Goal: Task Accomplishment & Management: Complete application form

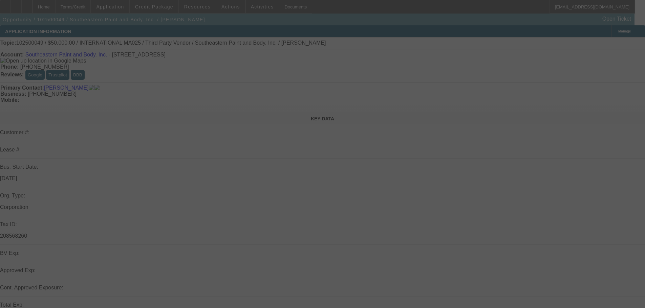
select select "0"
select select "2"
select select "0.1"
select select "4"
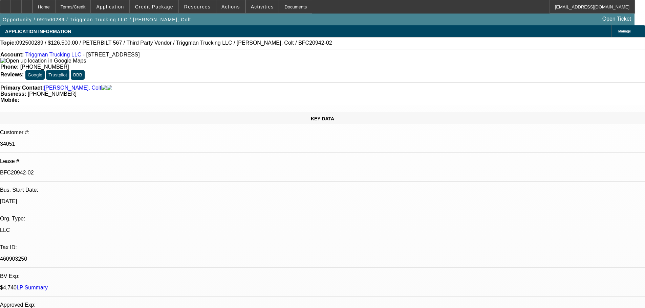
select select "0"
select select "2"
select select "0"
select select "6"
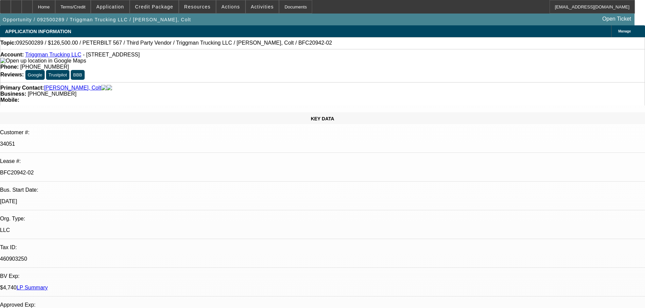
select select "0"
select select "2"
select select "0"
select select "6"
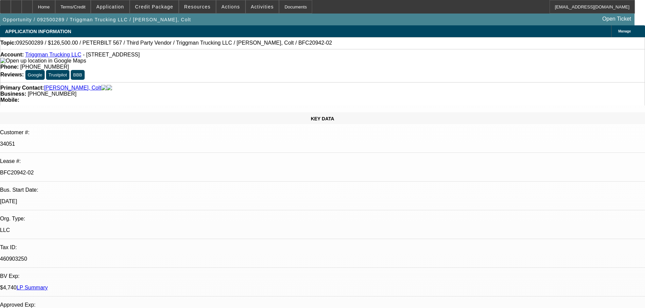
select select "0"
select select "2"
select select "0"
select select "6"
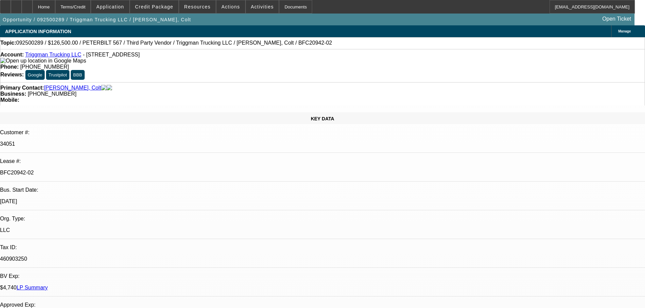
select select "0"
select select "2"
select select "0"
select select "6"
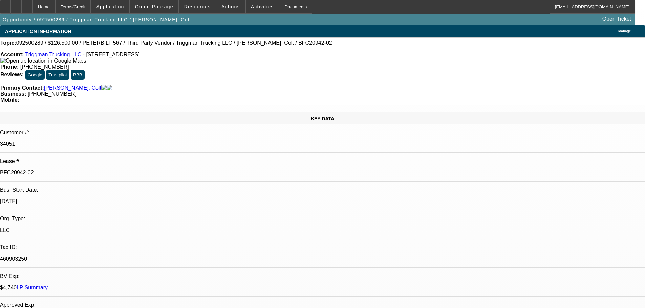
click at [32, 2] on div at bounding box center [27, 7] width 11 height 14
select select "0"
select select "2"
select select "0"
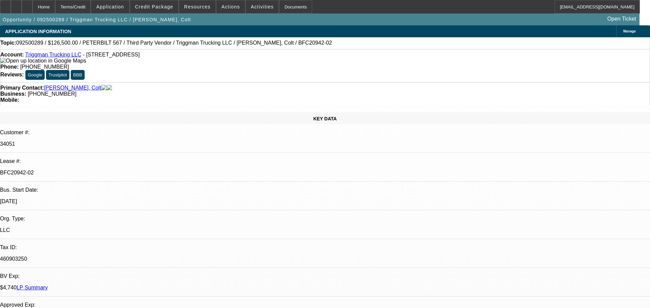
select select "6"
select select "0"
select select "2"
select select "0"
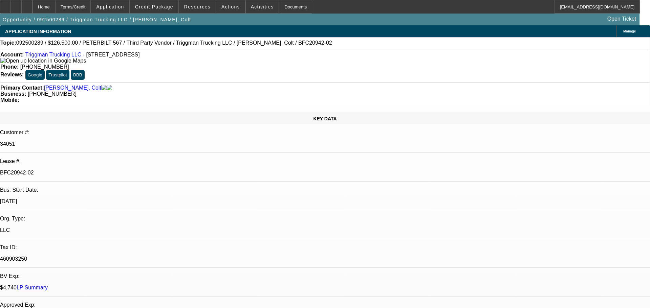
select select "6"
select select "0"
select select "2"
select select "0"
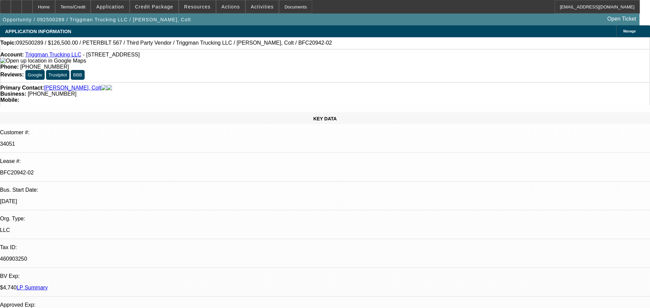
select select "6"
select select "0"
select select "2"
select select "0"
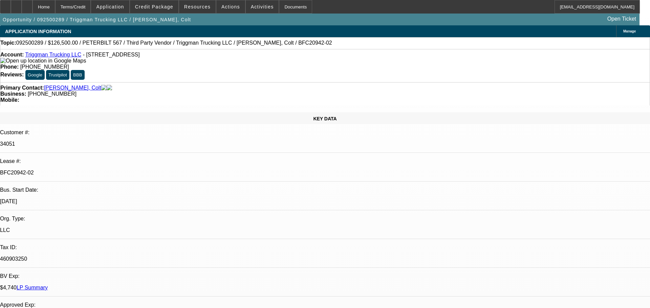
select select "6"
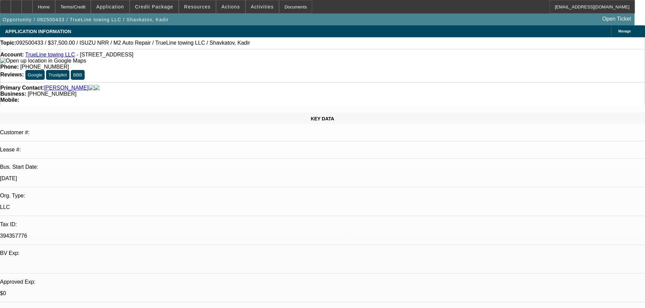
select select "0"
select select "2"
select select "0.1"
select select "4"
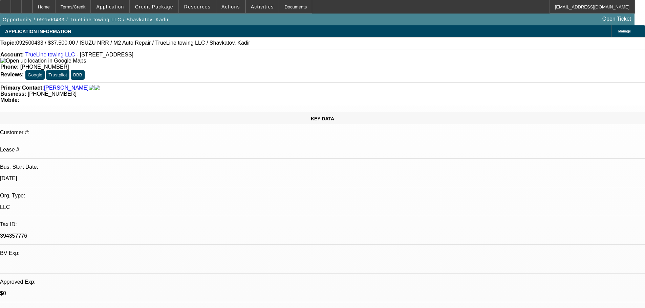
select select "0"
select select "2"
select select "0.1"
select select "4"
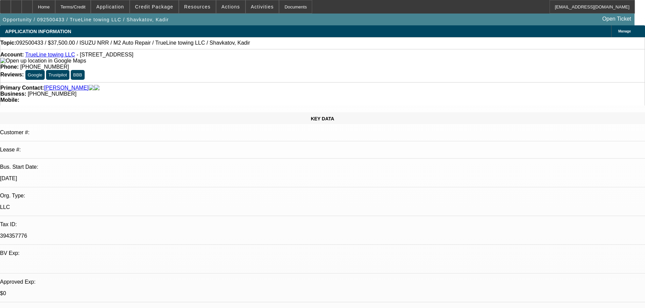
select select "0"
select select "2"
select select "0.1"
select select "4"
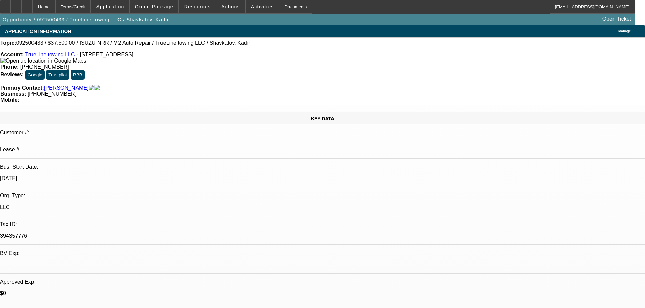
select select "0"
select select "2"
select select "0.1"
select select "4"
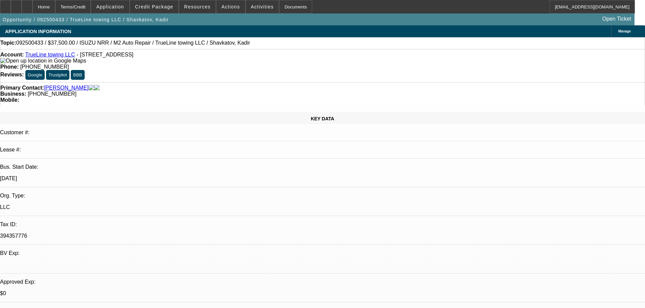
click at [32, 9] on div at bounding box center [27, 7] width 11 height 14
select select "0"
select select "2"
select select "0.1"
select select "0"
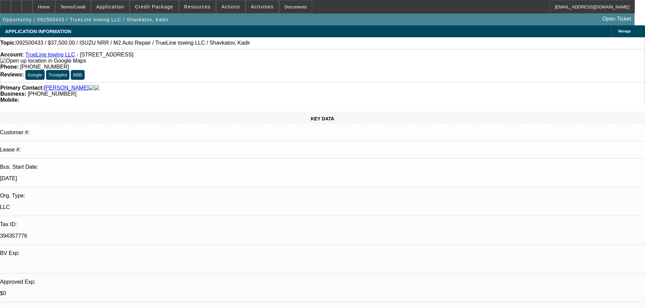
select select "2"
select select "0.1"
select select "0"
select select "2"
select select "0.1"
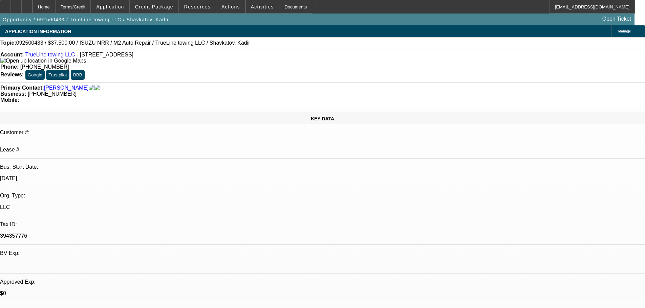
select select "0"
select select "2"
select select "0.1"
select select "1"
select select "2"
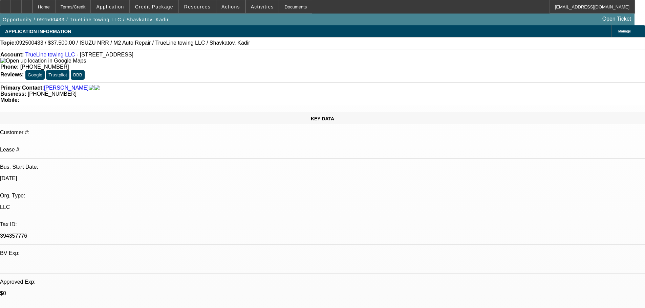
select select "4"
select select "1"
select select "2"
select select "4"
select select "1"
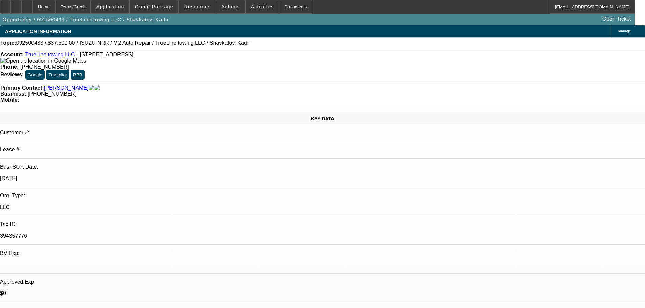
select select "2"
select select "4"
select select "1"
select select "2"
select select "4"
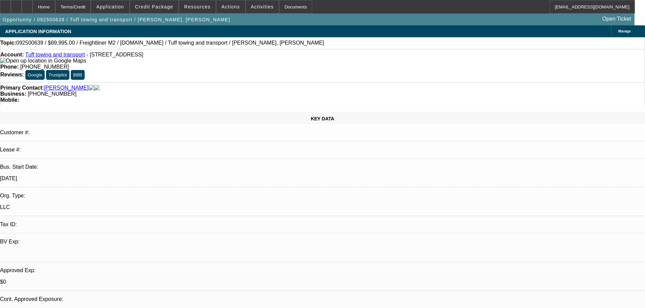
select select "0"
select select "2"
select select "0.1"
select select "4"
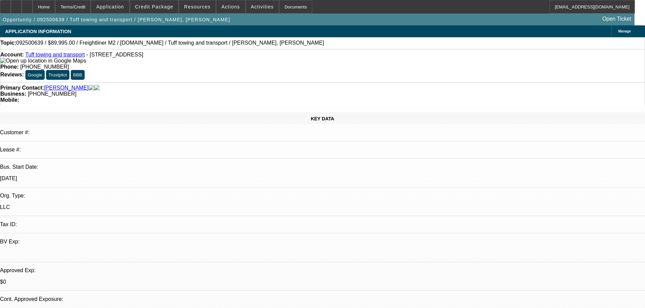
click at [32, 11] on div at bounding box center [27, 7] width 11 height 14
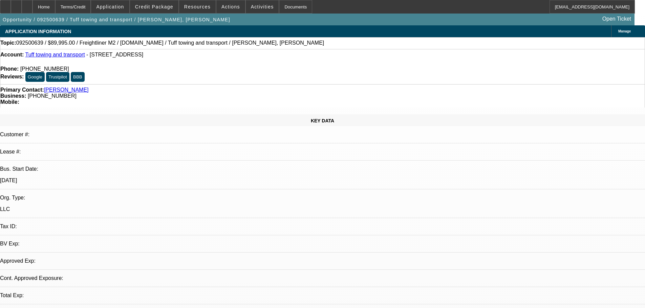
select select "0"
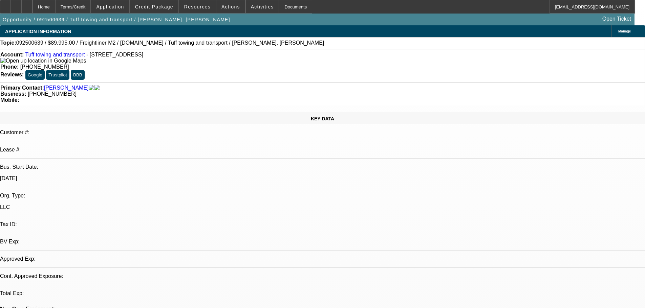
select select "2"
select select "0.1"
select select "1"
select select "2"
select select "4"
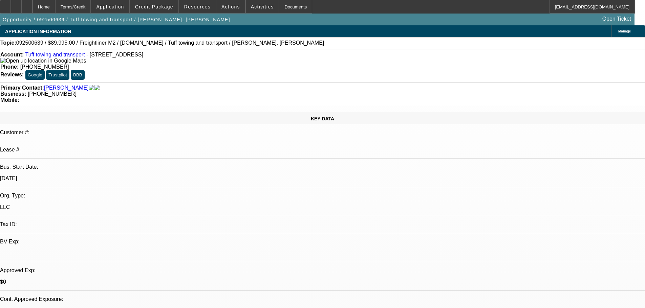
scroll to position [68, 0]
click at [68, 54] on link "Tuff towing and transport" at bounding box center [55, 55] width 60 height 6
click at [287, 64] on div "Phone: (305) 988-0730" at bounding box center [322, 67] width 644 height 6
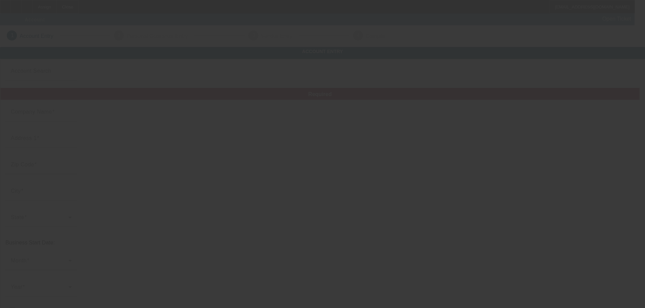
type input "10/1/2025"
type input "KMK Trucking LLC"
type input "3222 Briggs Rd"
type input "43204"
type input "Columbus"
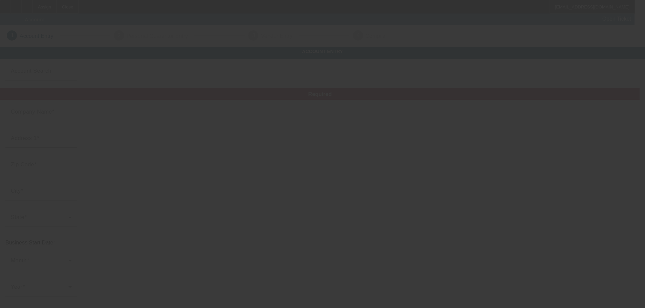
type input "[PHONE_NUMBER]"
type input "kmktrucking6910@gmail.com"
type input "[US_EMPLOYER_IDENTIFICATION_NUMBER]"
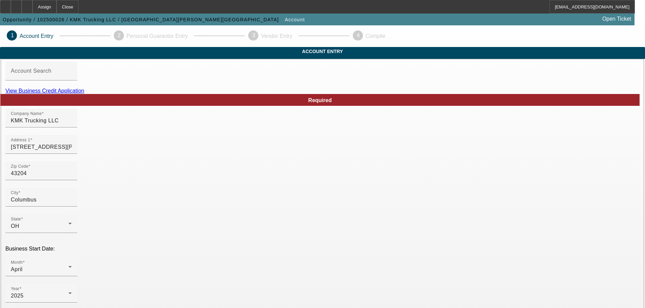
click at [84, 94] on link "View Business Credit Application" at bounding box center [44, 91] width 79 height 6
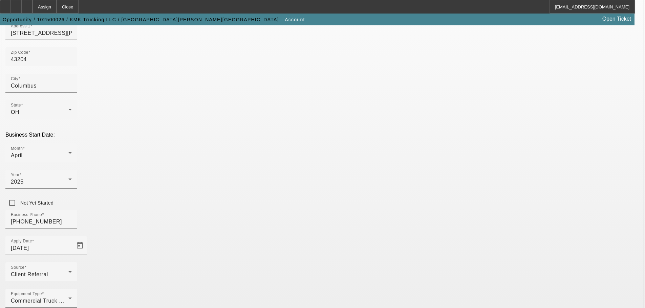
scroll to position [125, 0]
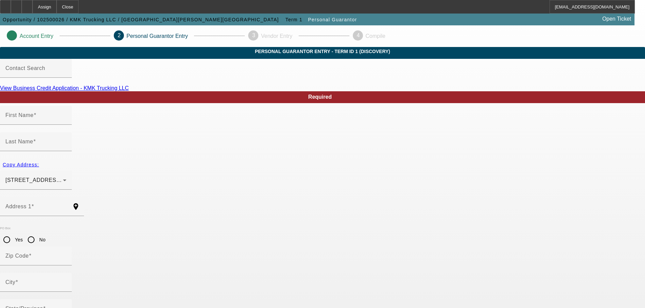
type input "Nanassa"
type input "Maynard"
type input "3222 Briggs Road"
radio input "true"
type input "43204"
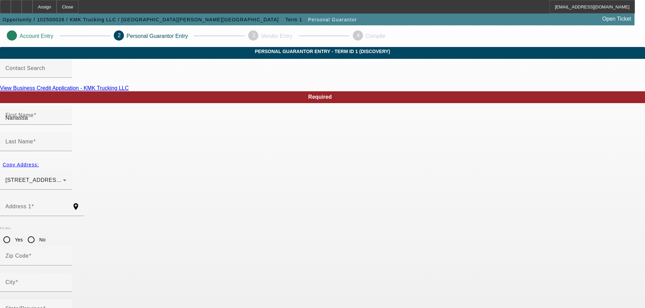
type input "Columbus"
type input "[PHONE_NUMBER]"
type input "100"
type input "286-02-6168"
type input "kmktrucking6910@gmail.com"
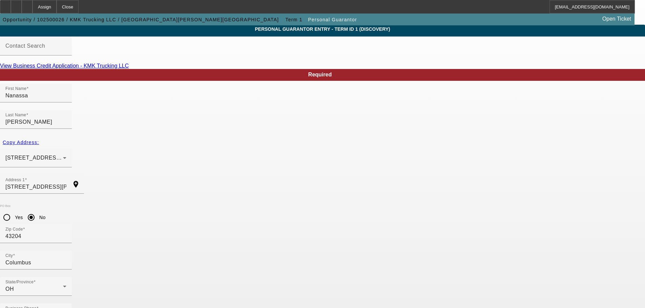
scroll to position [23, 0]
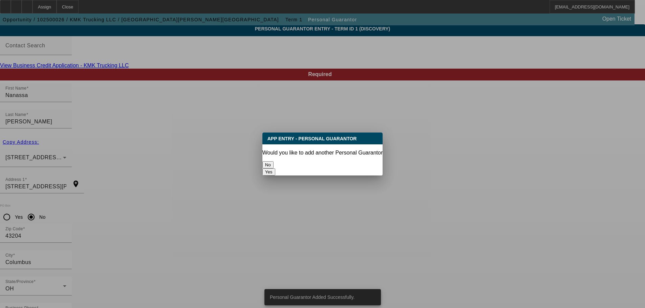
scroll to position [0, 0]
click at [273, 161] on button "No" at bounding box center [267, 164] width 11 height 7
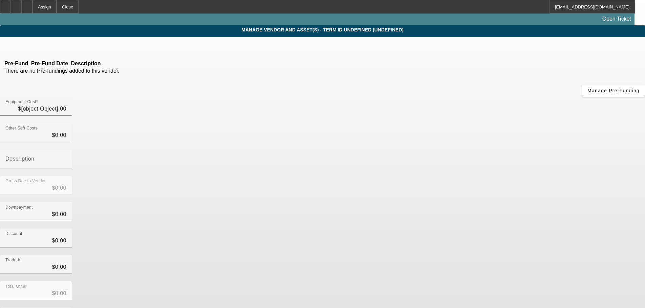
type input "$70,000.00"
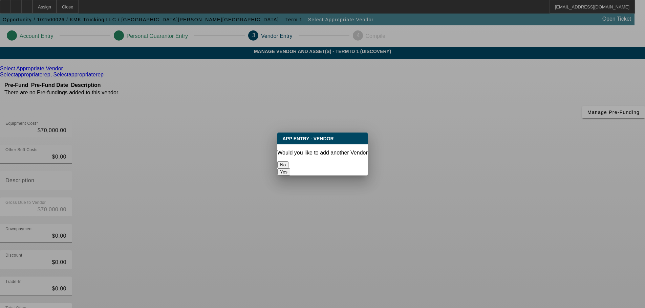
click at [288, 161] on button "No" at bounding box center [282, 164] width 11 height 7
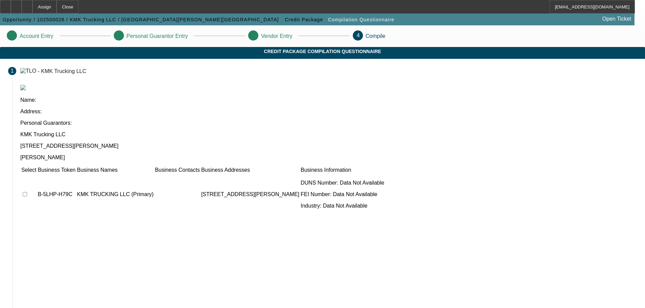
click at [27, 192] on input "checkbox" at bounding box center [25, 194] width 4 height 4
checkbox input "true"
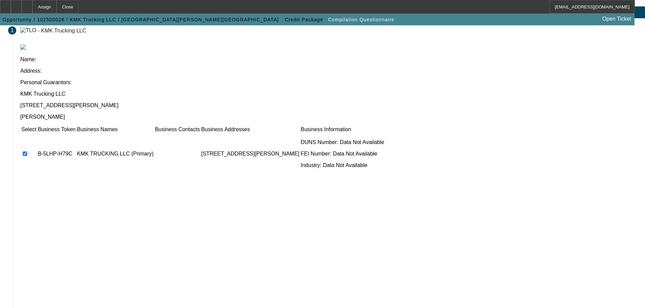
scroll to position [42, 0]
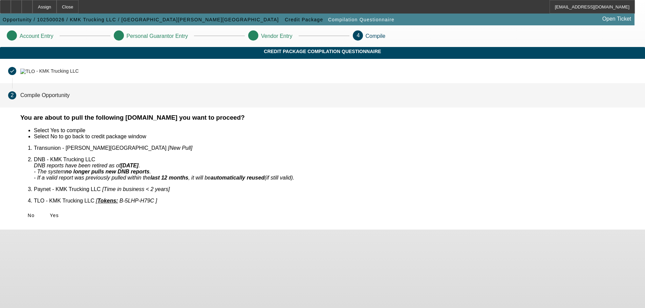
scroll to position [0, 0]
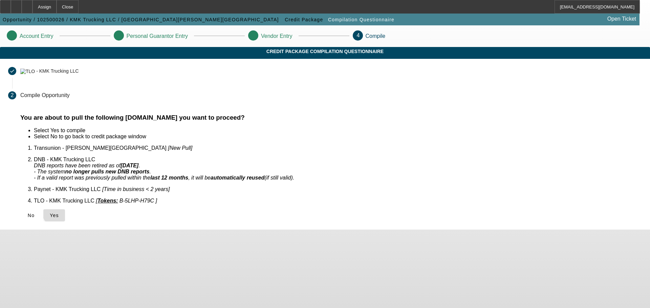
click at [59, 213] on span "Yes" at bounding box center [54, 215] width 9 height 5
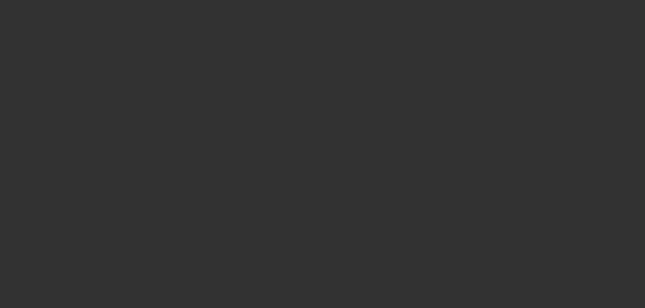
select select "0"
select select "2"
select select "0.1"
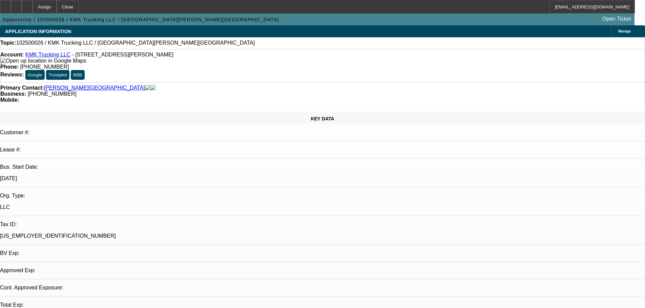
select select "1"
select select "2"
select select "4"
click at [32, 6] on div at bounding box center [27, 7] width 11 height 14
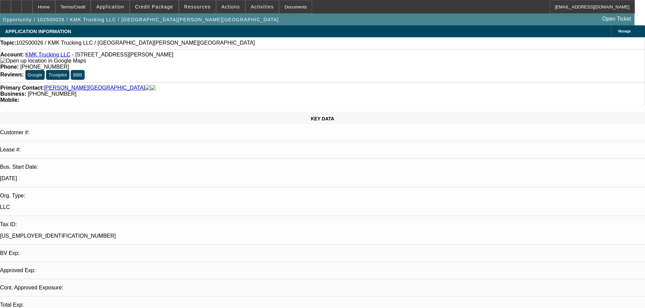
select select "0"
select select "2"
select select "0.1"
select select "4"
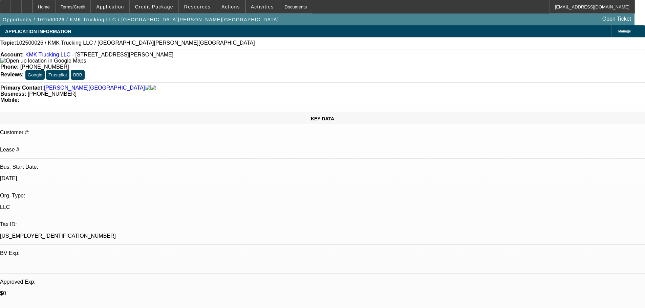
scroll to position [102, 0]
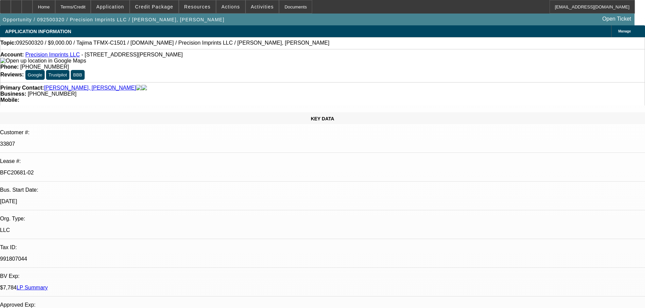
select select "0"
select select "2"
select select "0.1"
select select "4"
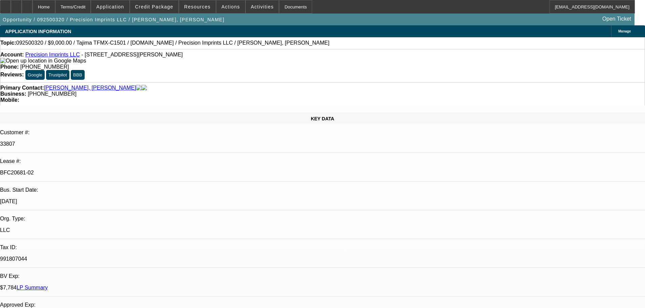
select select "0"
select select "2"
select select "0.1"
select select "4"
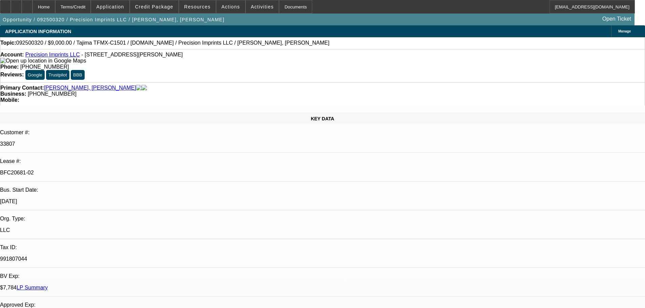
select select "0"
select select "2"
select select "0.1"
select select "4"
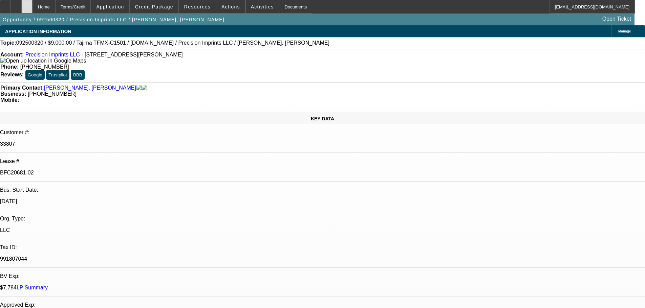
click at [32, 9] on div at bounding box center [27, 7] width 11 height 14
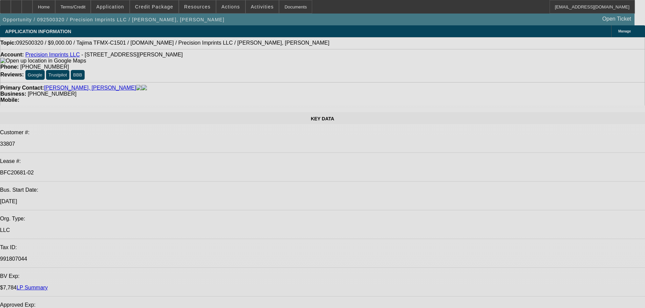
select select "0"
select select "2"
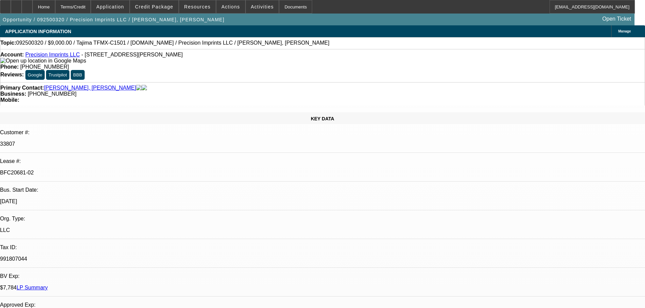
select select "2"
select select "0.1"
select select "4"
select select "0"
select select "2"
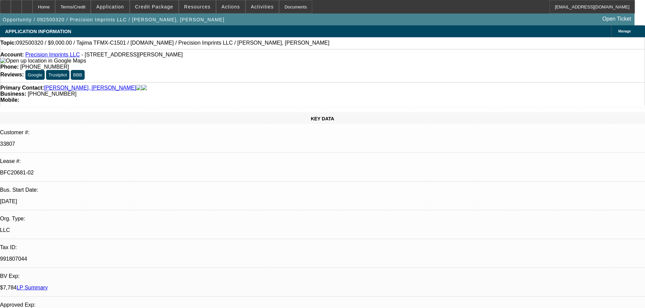
select select "2"
select select "0.1"
select select "4"
select select "0"
select select "2"
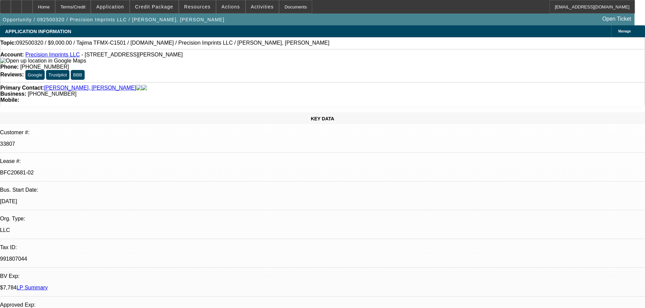
select select "2"
select select "0.1"
select select "4"
click at [27, 4] on icon at bounding box center [27, 4] width 0 height 0
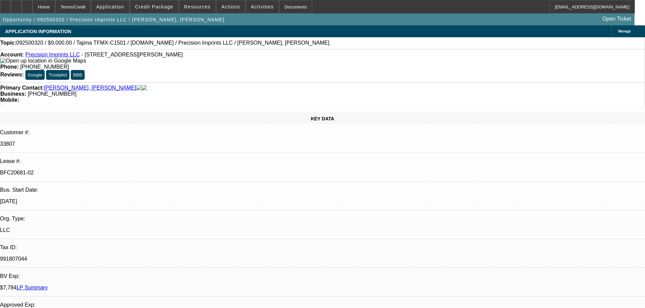
select select "0"
select select "2"
select select "0.1"
select select "4"
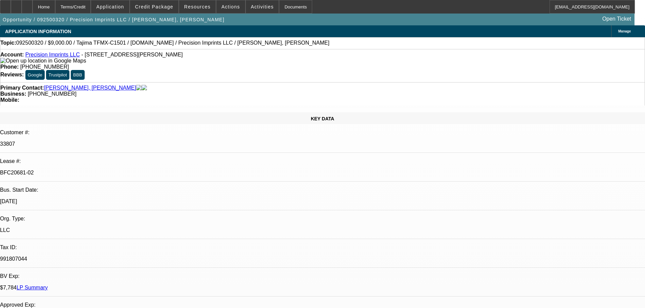
select select "0"
select select "2"
select select "0.1"
select select "4"
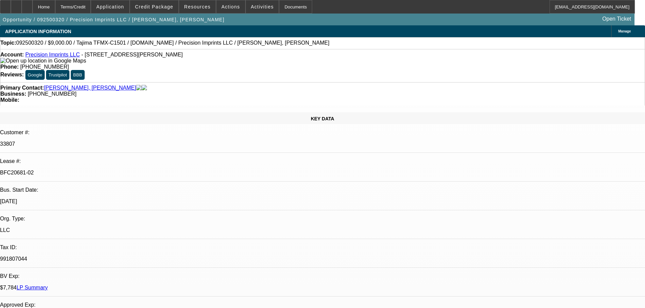
select select "0"
select select "2"
select select "0.1"
select select "4"
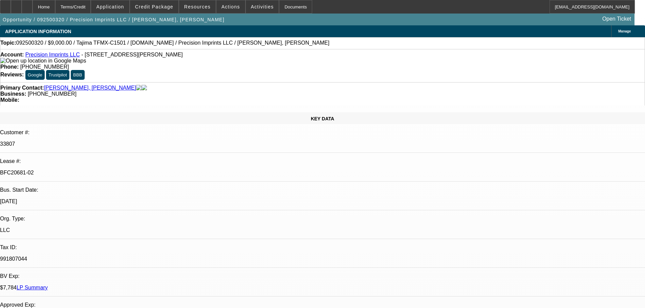
click at [32, 9] on div at bounding box center [27, 7] width 11 height 14
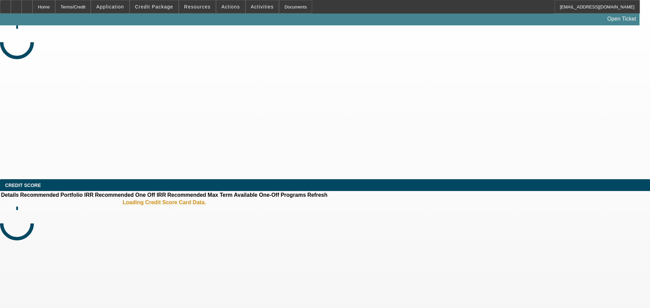
select select "0"
select select "2"
select select "0.1"
select select "4"
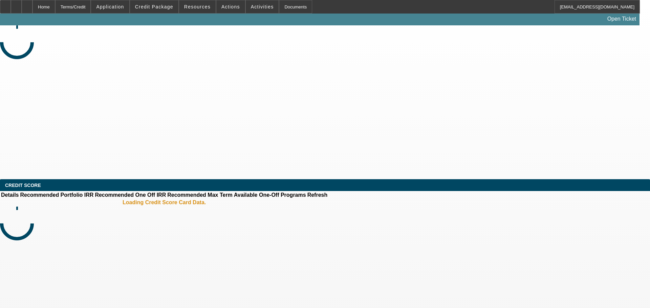
select select "0"
select select "2"
select select "0.1"
select select "4"
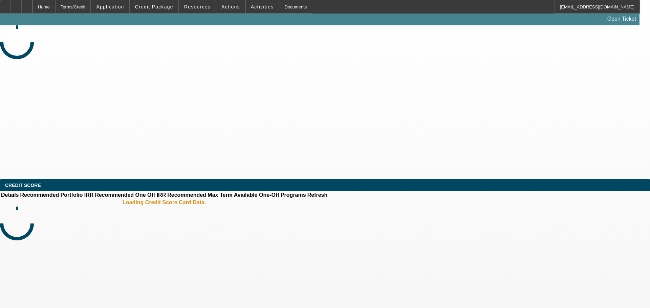
select select "0"
select select "2"
select select "0.1"
select select "4"
